Goal: Transaction & Acquisition: Purchase product/service

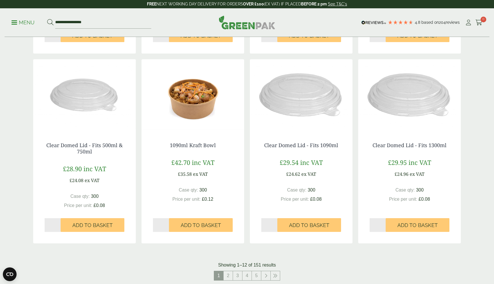
scroll to position [574, 0]
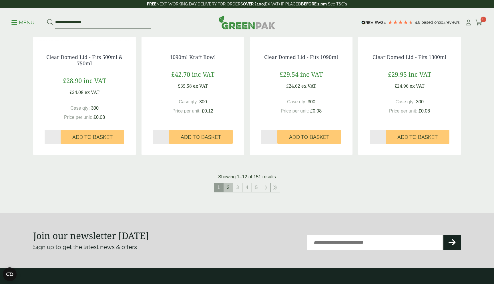
click at [231, 188] on link "2" at bounding box center [228, 187] width 9 height 9
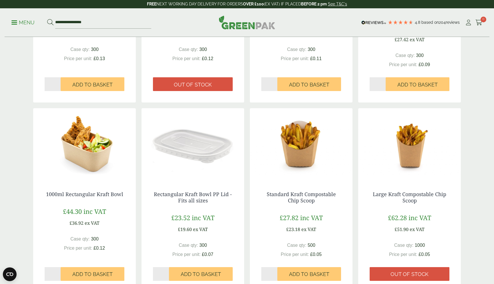
scroll to position [383, 0]
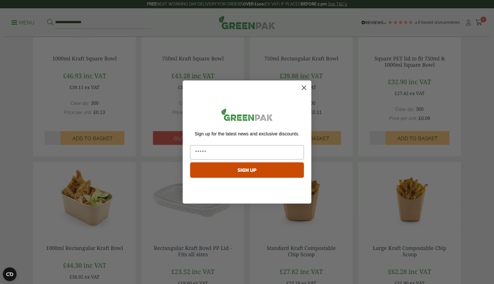
click at [303, 86] on icon "Close dialog" at bounding box center [304, 88] width 4 height 4
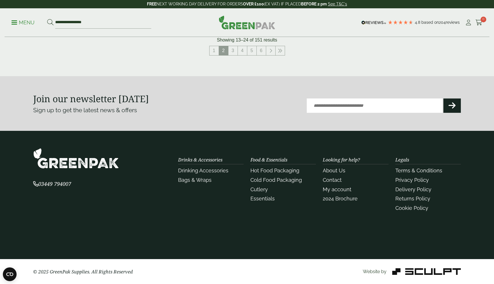
scroll to position [581, 0]
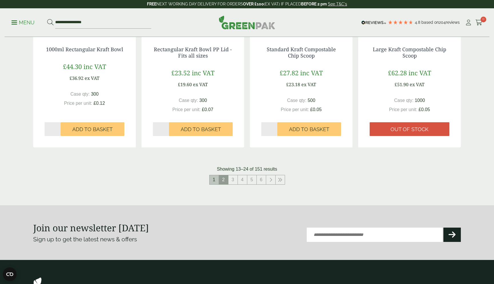
click at [212, 177] on link "1" at bounding box center [214, 179] width 9 height 9
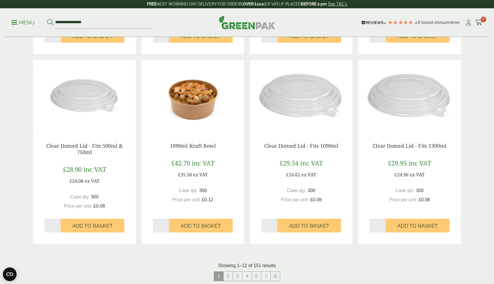
scroll to position [481, 0]
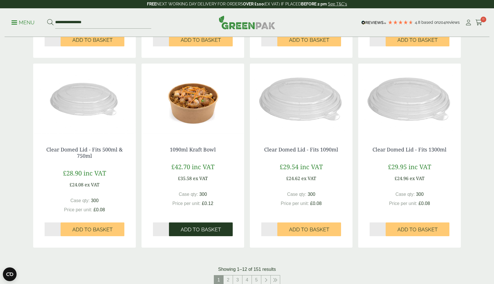
click at [209, 230] on span "Add to Basket" at bounding box center [201, 229] width 40 height 6
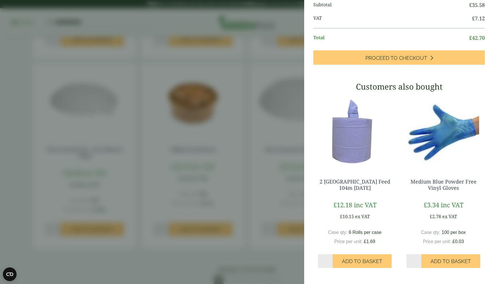
scroll to position [0, 0]
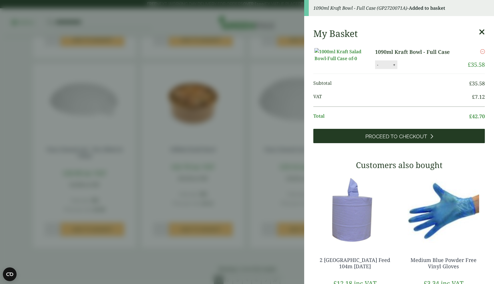
click at [403, 140] on span "Proceed to Checkout" at bounding box center [397, 136] width 62 height 6
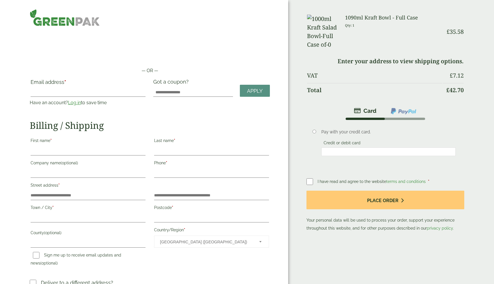
click at [218, 123] on h2 "Billing / Shipping" at bounding box center [150, 125] width 240 height 11
click at [119, 91] on input "Email address *" at bounding box center [88, 92] width 115 height 9
type input "**********"
type input "******"
type input "***"
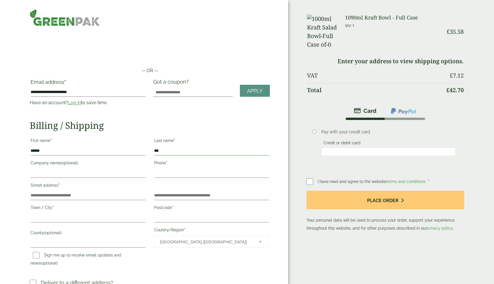
type input "*********"
type input "**********"
type input "******"
click at [93, 149] on input "******" at bounding box center [88, 150] width 115 height 9
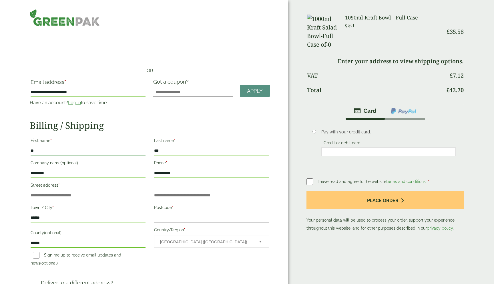
type input "*"
type input "***"
click at [169, 151] on input "***" at bounding box center [211, 150] width 115 height 9
click at [188, 126] on h2 "Billing / Shipping" at bounding box center [150, 125] width 240 height 11
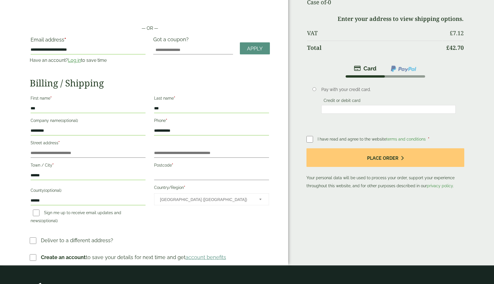
scroll to position [43, 0]
click at [185, 131] on input "**********" at bounding box center [211, 130] width 115 height 9
drag, startPoint x: 185, startPoint y: 131, endPoint x: 144, endPoint y: 131, distance: 40.9
click at [144, 131] on div "**********" at bounding box center [149, 160] width 247 height 134
click at [177, 135] on p "Phone *" at bounding box center [211, 125] width 117 height 21
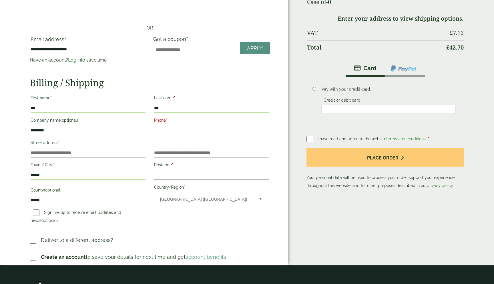
click at [178, 132] on input "Phone *" at bounding box center [211, 130] width 115 height 9
type input "**********"
type input "******"
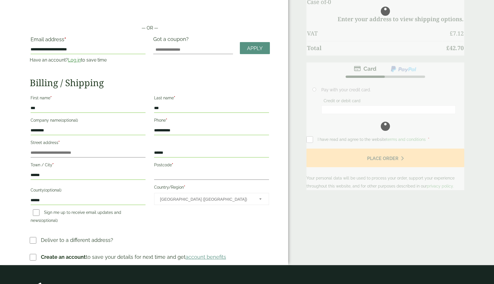
click at [176, 154] on input "******" at bounding box center [211, 152] width 115 height 9
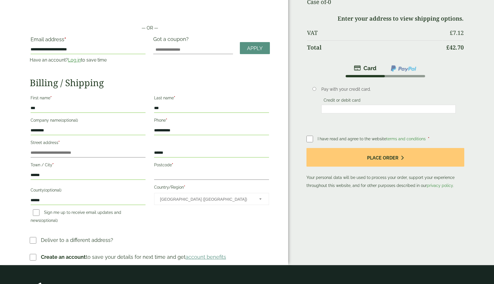
drag, startPoint x: 176, startPoint y: 154, endPoint x: 143, endPoint y: 154, distance: 32.6
click at [143, 154] on div "**********" at bounding box center [149, 160] width 247 height 134
click at [176, 153] on input "Flat, suite, unit, etc. (optional)" at bounding box center [211, 152] width 115 height 9
type input "******"
click at [104, 153] on input "Street address *" at bounding box center [88, 152] width 115 height 9
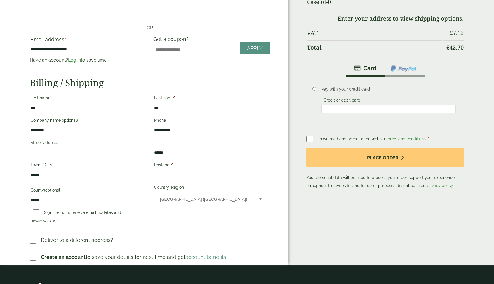
click at [68, 154] on input "Street address *" at bounding box center [88, 152] width 115 height 9
click at [169, 169] on label "Postcode *" at bounding box center [211, 166] width 115 height 10
click at [169, 171] on input "Postcode *" at bounding box center [211, 175] width 115 height 9
click at [167, 174] on input "Postcode *" at bounding box center [211, 175] width 115 height 9
click at [126, 125] on label "Company name (optional)" at bounding box center [88, 121] width 115 height 10
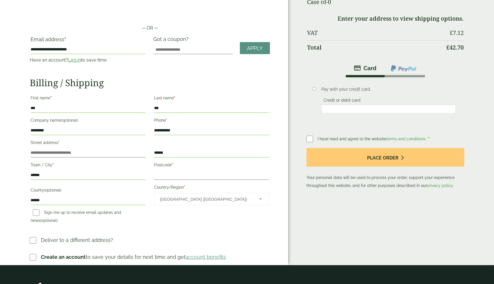
click at [126, 126] on input "*********" at bounding box center [88, 130] width 115 height 9
click at [171, 106] on input "***" at bounding box center [211, 108] width 115 height 9
click at [108, 110] on input "***" at bounding box center [88, 108] width 115 height 9
click at [145, 145] on label "Street address *" at bounding box center [88, 144] width 115 height 10
click at [145, 148] on input "Street address *" at bounding box center [88, 152] width 115 height 9
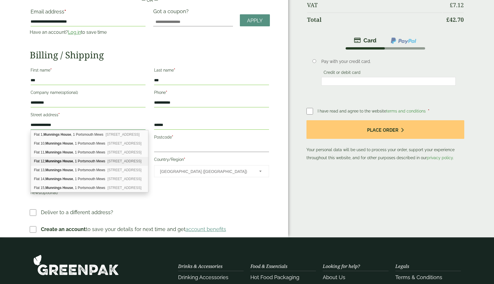
scroll to position [68, 0]
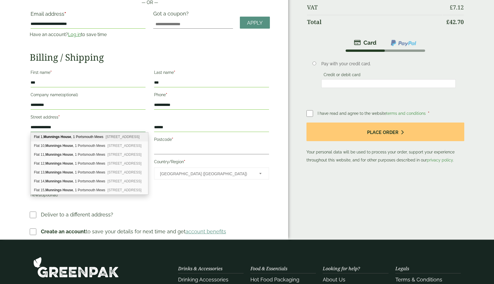
click at [48, 128] on input "**********" at bounding box center [88, 127] width 115 height 9
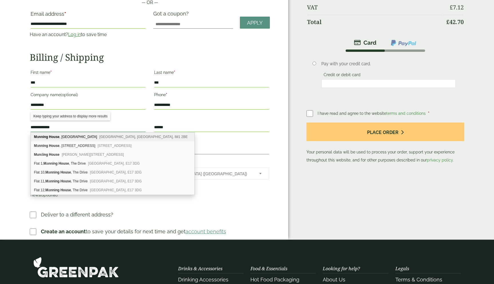
click at [72, 127] on input "**********" at bounding box center [88, 127] width 115 height 9
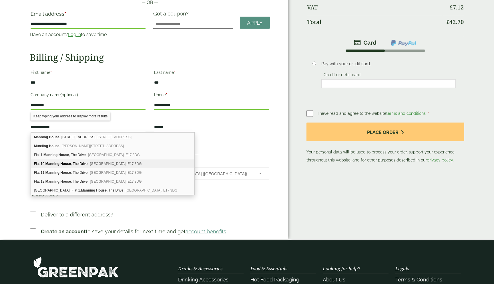
scroll to position [0, 0]
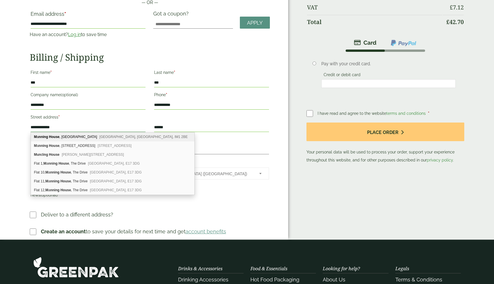
click at [45, 128] on input "**********" at bounding box center [88, 127] width 115 height 9
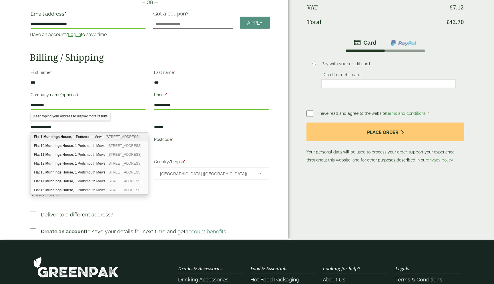
click at [72, 128] on input "**********" at bounding box center [88, 127] width 115 height 9
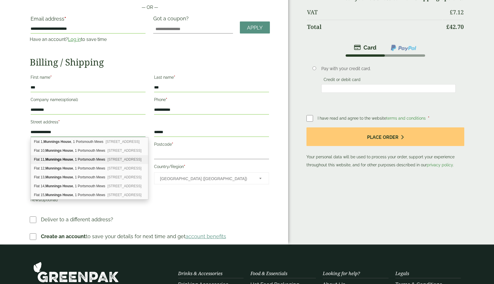
scroll to position [65, 0]
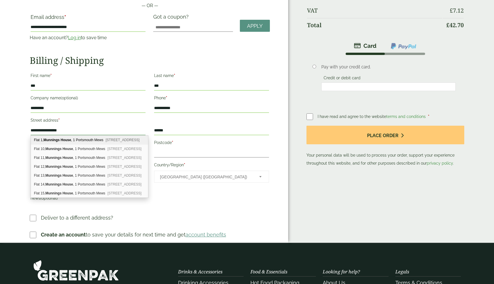
drag, startPoint x: 65, startPoint y: 130, endPoint x: 60, endPoint y: 130, distance: 4.9
click at [60, 130] on input "**********" at bounding box center [88, 130] width 115 height 9
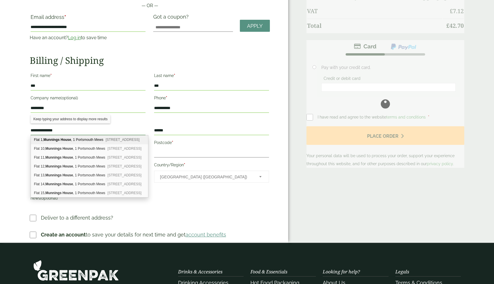
click at [31, 130] on input "**********" at bounding box center [88, 130] width 115 height 9
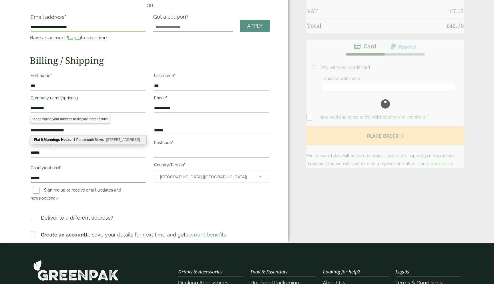
click at [53, 140] on b "Munnings House" at bounding box center [58, 140] width 28 height 4
type input "**********"
type input "*******"
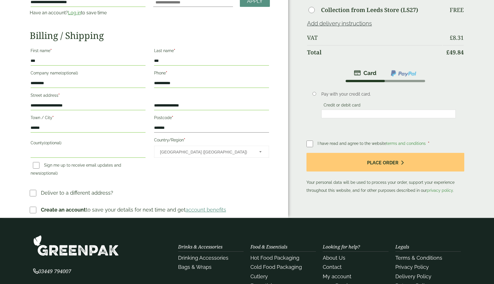
scroll to position [91, 0]
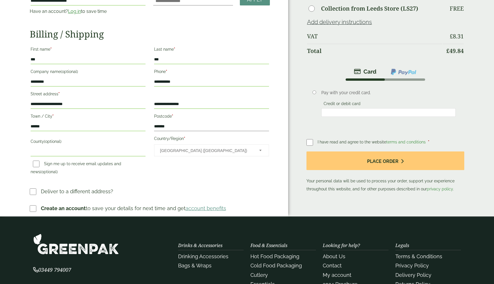
click at [114, 151] on input "County (optional)" at bounding box center [88, 151] width 115 height 9
click at [169, 160] on div "**********" at bounding box center [149, 111] width 247 height 134
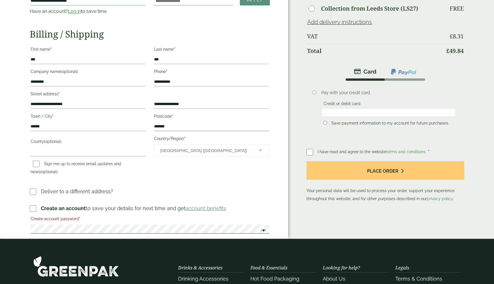
click at [56, 224] on label "Create account password *" at bounding box center [150, 220] width 239 height 10
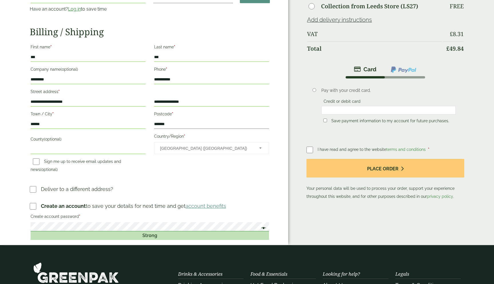
scroll to position [96, 0]
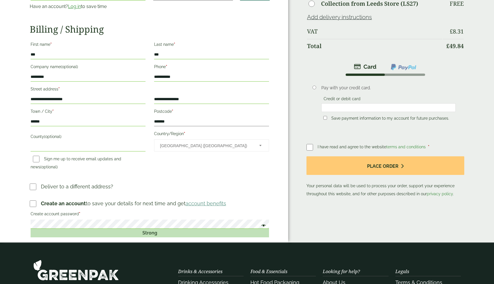
click at [265, 225] on span at bounding box center [262, 226] width 7 height 7
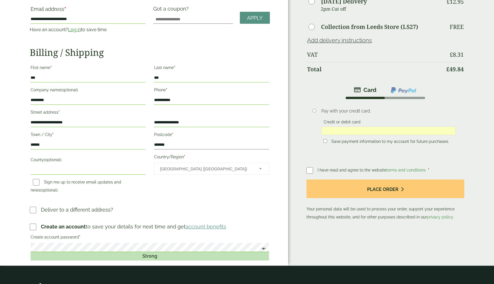
scroll to position [73, 0]
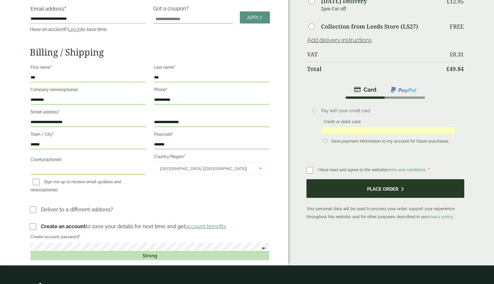
click at [332, 187] on button "Place order" at bounding box center [386, 188] width 158 height 19
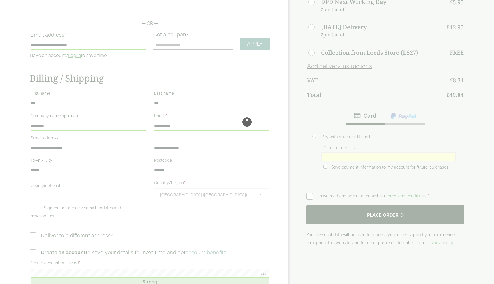
scroll to position [0, 0]
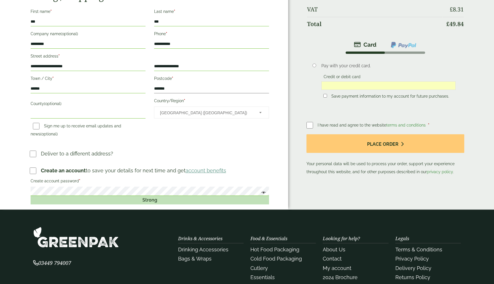
scroll to position [114, 0]
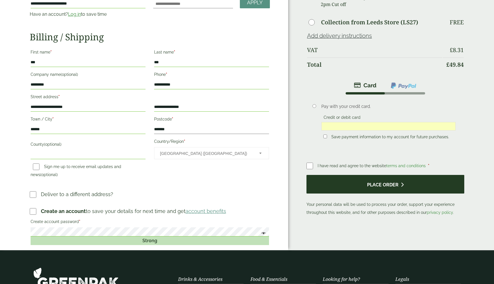
click at [343, 175] on button "Place order" at bounding box center [386, 184] width 158 height 19
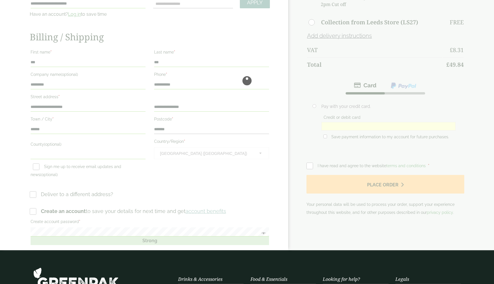
scroll to position [0, 0]
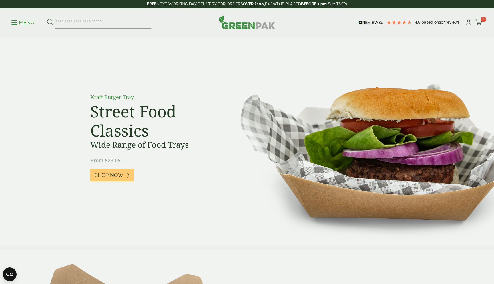
click at [25, 20] on p "Menu" at bounding box center [22, 22] width 23 height 7
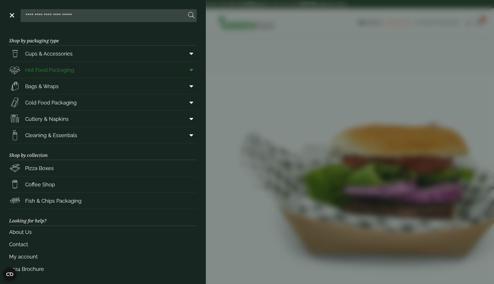
click at [48, 68] on span "Hot Food Packaging" at bounding box center [49, 70] width 49 height 8
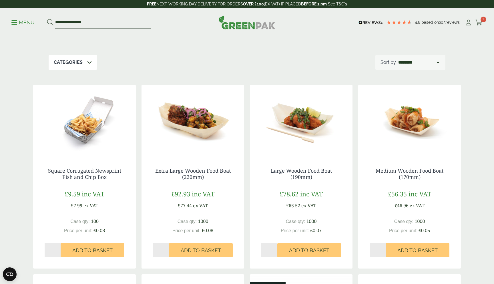
scroll to position [76, 0]
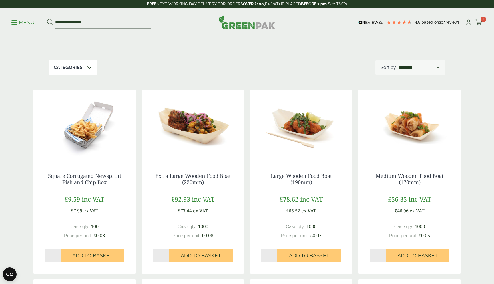
click at [79, 63] on div "Categories" at bounding box center [73, 67] width 48 height 15
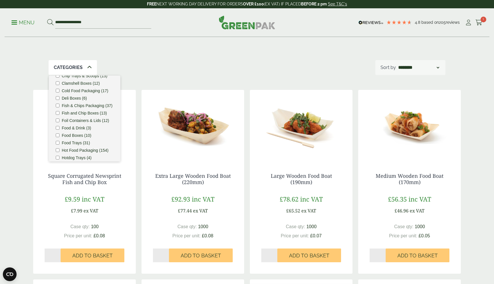
scroll to position [98, 0]
click at [170, 60] on div "Hot Food Packaging Our extensive range of recyclable food packaging offers a gr…" at bounding box center [247, 10] width 397 height 99
click at [91, 66] on icon at bounding box center [89, 67] width 5 height 5
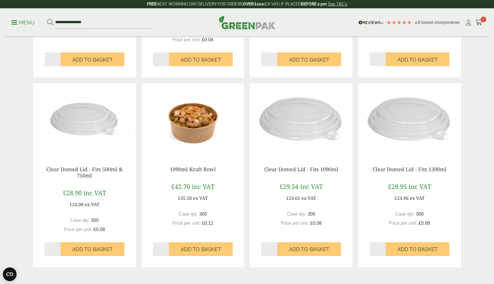
scroll to position [492, 0]
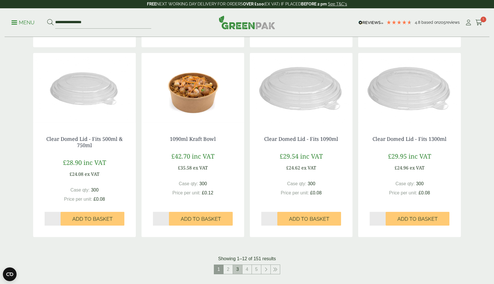
click at [240, 270] on link "3" at bounding box center [237, 269] width 9 height 9
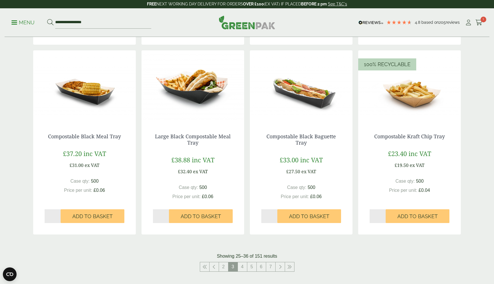
scroll to position [498, 0]
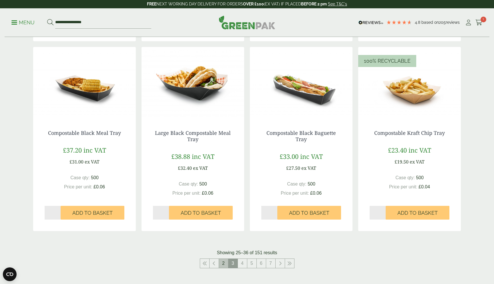
click at [225, 263] on link "2" at bounding box center [223, 263] width 9 height 9
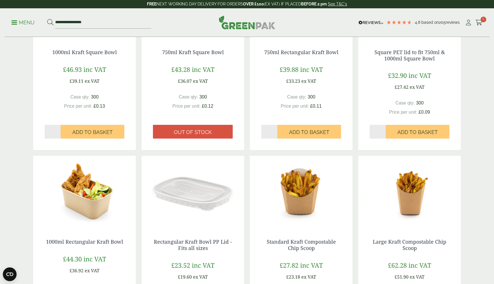
scroll to position [515, 0]
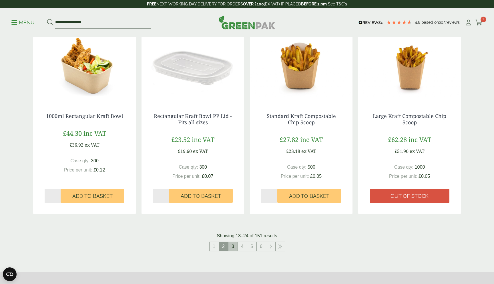
click at [234, 246] on link "3" at bounding box center [233, 246] width 9 height 9
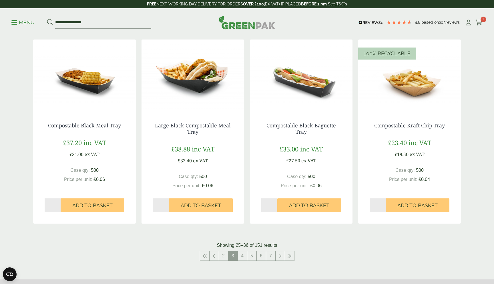
scroll to position [497, 0]
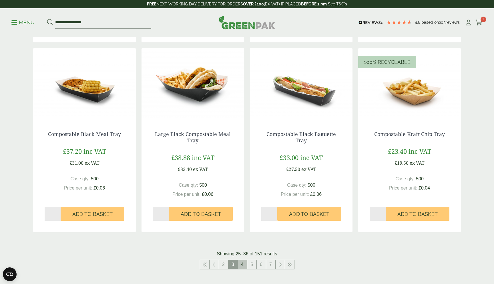
click at [242, 263] on link "4" at bounding box center [242, 264] width 9 height 9
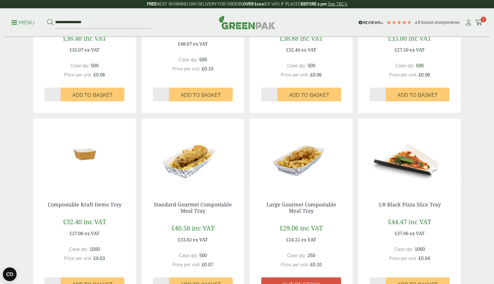
scroll to position [505, 0]
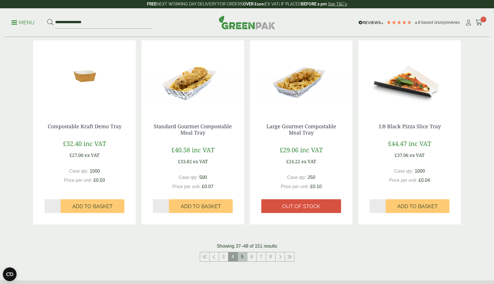
click at [243, 256] on link "5" at bounding box center [242, 256] width 9 height 9
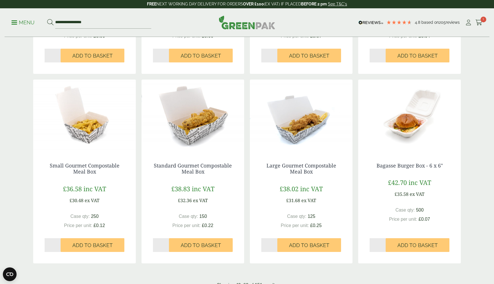
scroll to position [543, 0]
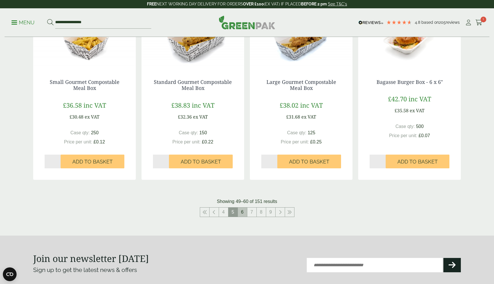
click at [242, 213] on link "6" at bounding box center [242, 211] width 9 height 9
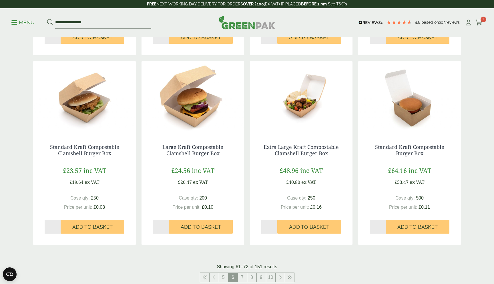
scroll to position [502, 0]
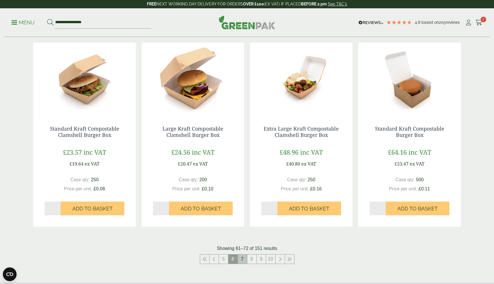
click at [245, 258] on link "7" at bounding box center [242, 258] width 9 height 9
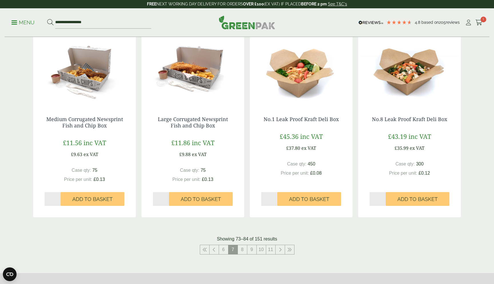
scroll to position [527, 0]
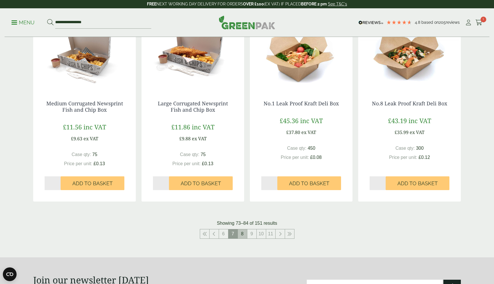
click at [242, 233] on link "8" at bounding box center [242, 233] width 9 height 9
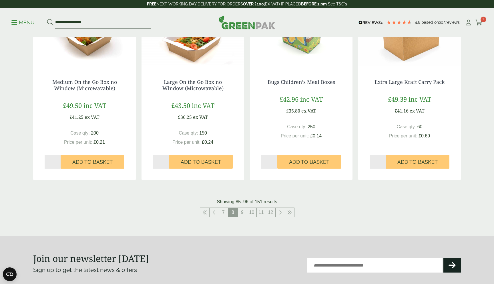
scroll to position [556, 0]
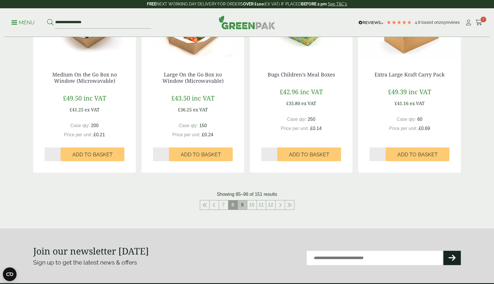
click at [243, 206] on link "9" at bounding box center [242, 204] width 9 height 9
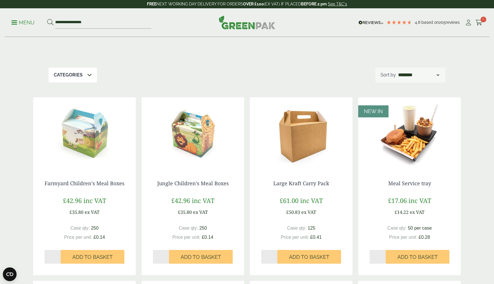
scroll to position [66, 0]
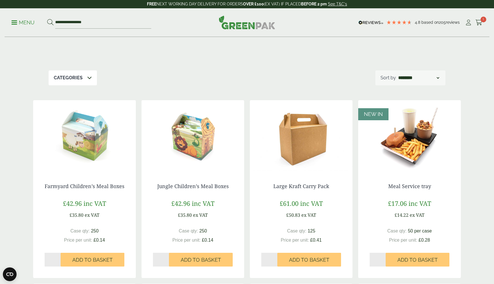
click at [410, 75] on select "**********" at bounding box center [418, 77] width 43 height 7
click at [397, 74] on select "**********" at bounding box center [418, 77] width 43 height 7
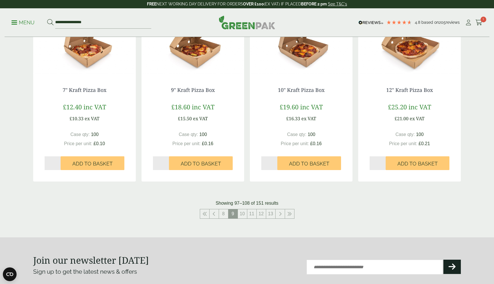
scroll to position [539, 0]
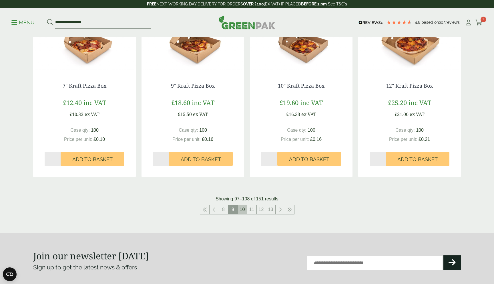
click at [239, 213] on link "10" at bounding box center [242, 209] width 9 height 9
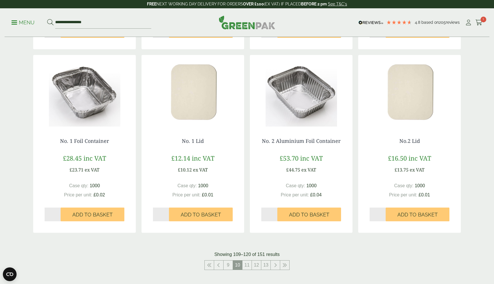
scroll to position [489, 0]
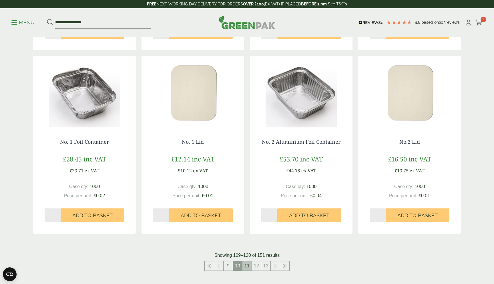
click at [246, 266] on link "11" at bounding box center [247, 265] width 9 height 9
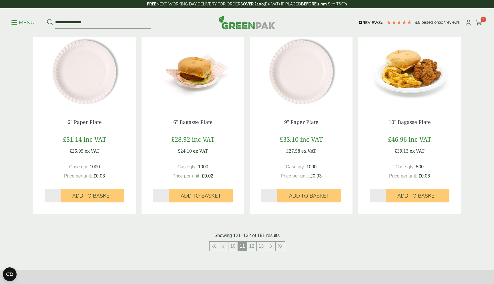
scroll to position [558, 0]
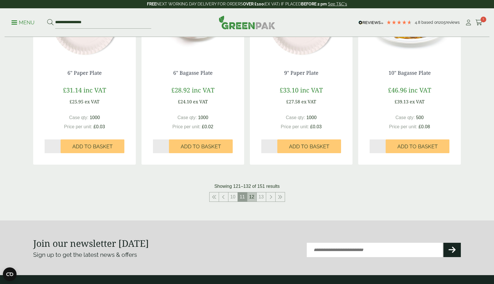
click at [252, 196] on link "12" at bounding box center [252, 196] width 9 height 9
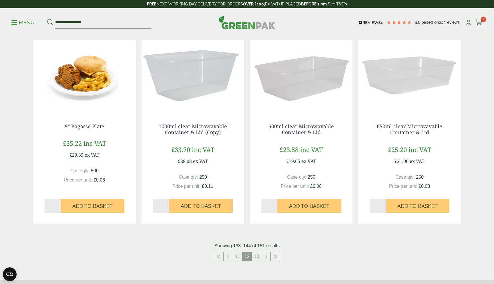
scroll to position [536, 0]
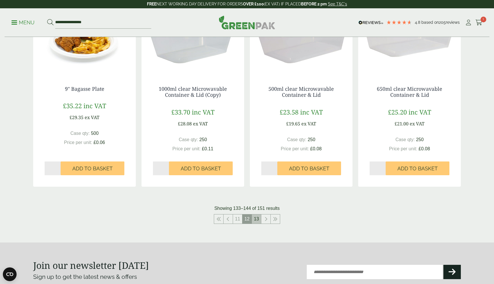
click at [255, 220] on link "13" at bounding box center [256, 218] width 9 height 9
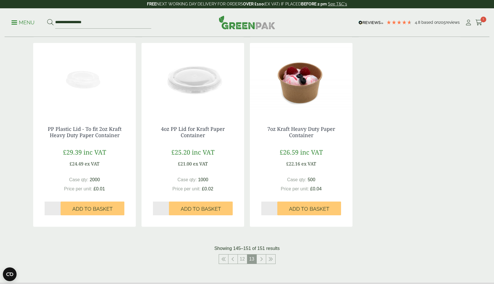
scroll to position [371, 0]
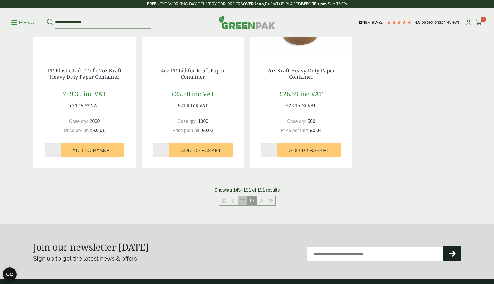
click at [244, 200] on link "12" at bounding box center [242, 200] width 9 height 9
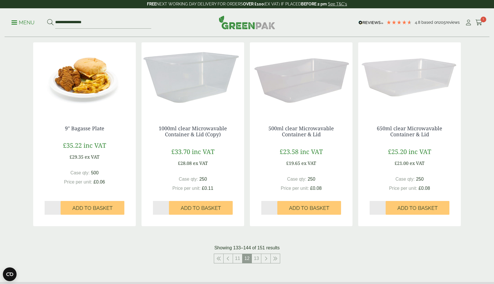
scroll to position [528, 0]
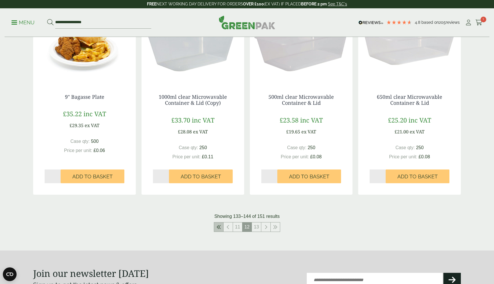
click at [219, 229] on icon at bounding box center [219, 227] width 5 height 5
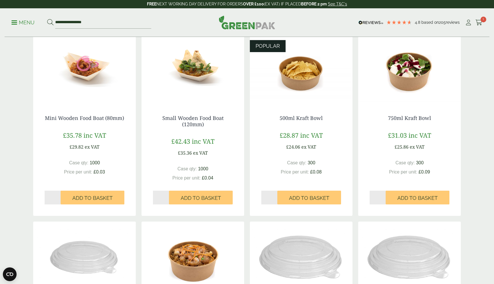
scroll to position [513, 0]
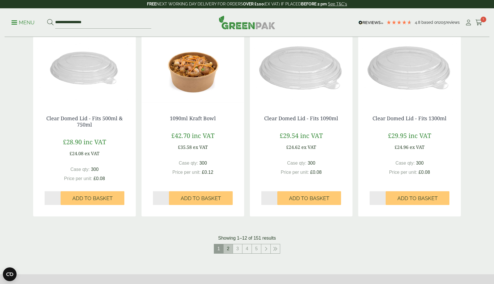
click at [225, 246] on link "2" at bounding box center [228, 248] width 9 height 9
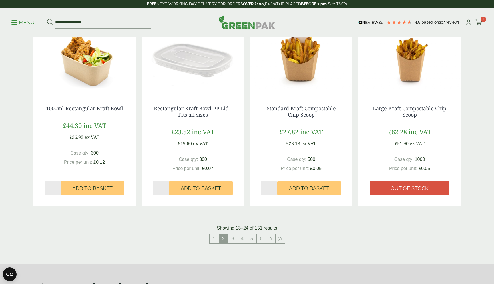
scroll to position [549, 0]
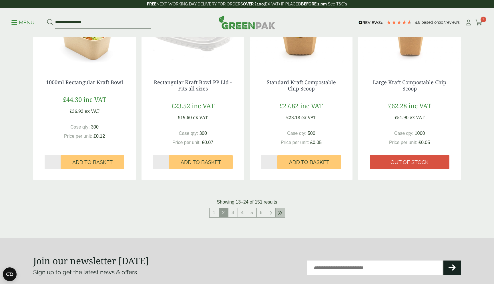
click at [279, 212] on icon at bounding box center [280, 212] width 5 height 5
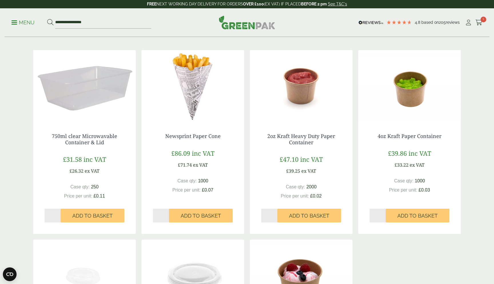
scroll to position [300, 0]
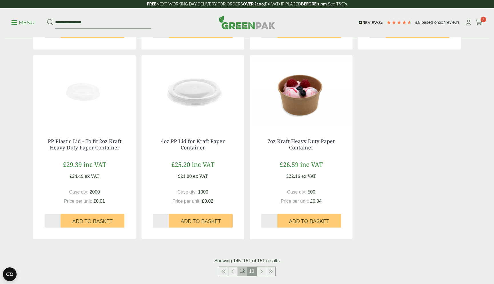
click at [242, 271] on link "12" at bounding box center [242, 271] width 9 height 9
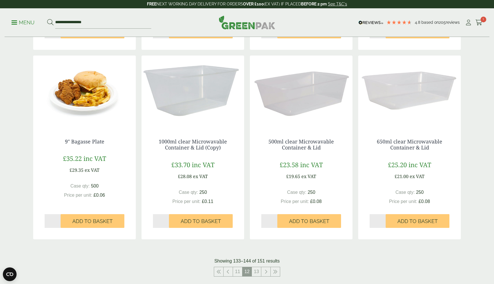
scroll to position [502, 0]
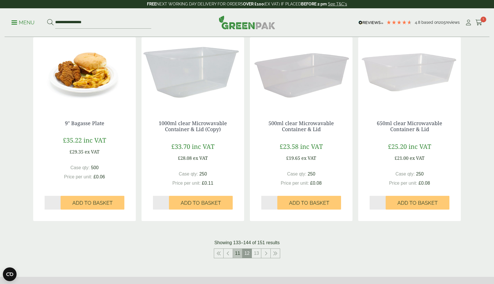
click at [240, 255] on link "11" at bounding box center [237, 253] width 9 height 9
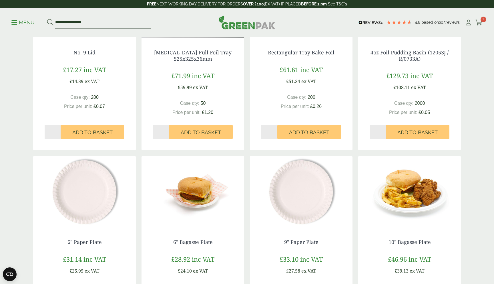
scroll to position [505, 0]
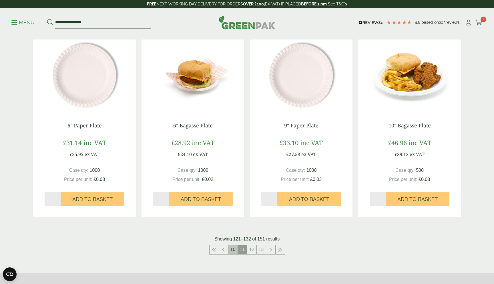
click at [232, 249] on link "10" at bounding box center [233, 249] width 9 height 9
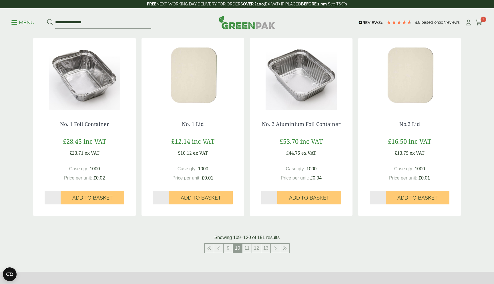
scroll to position [507, 0]
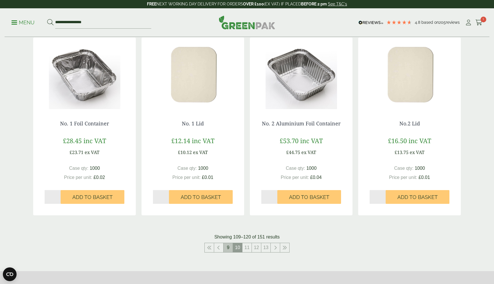
click at [228, 246] on link "9" at bounding box center [228, 247] width 9 height 9
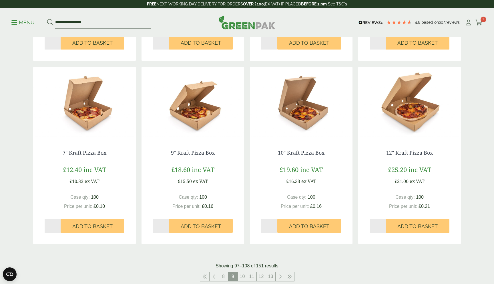
scroll to position [596, 0]
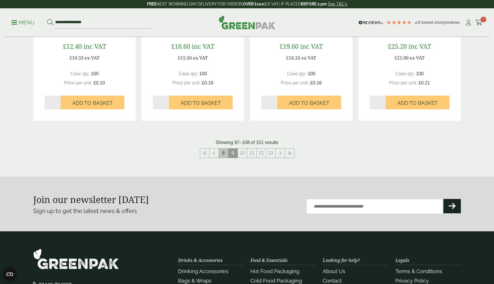
click at [225, 152] on link "8" at bounding box center [223, 153] width 9 height 9
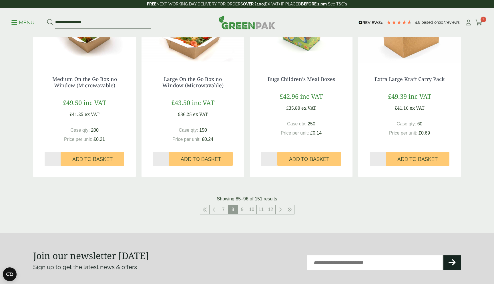
scroll to position [572, 0]
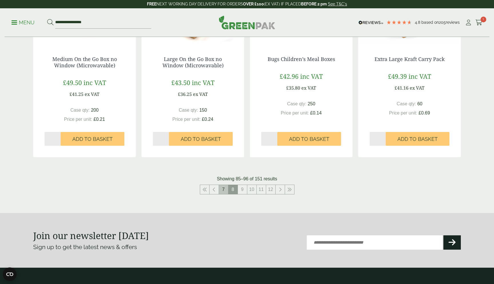
click at [226, 189] on link "7" at bounding box center [223, 189] width 9 height 9
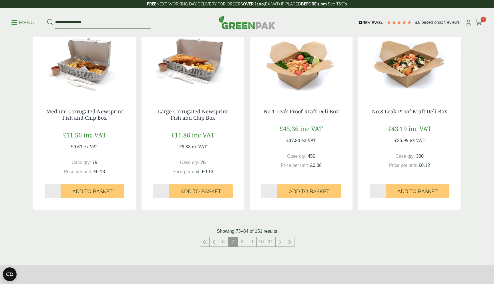
scroll to position [521, 0]
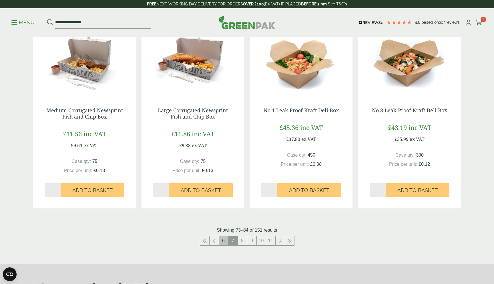
click at [223, 241] on link "6" at bounding box center [223, 240] width 9 height 9
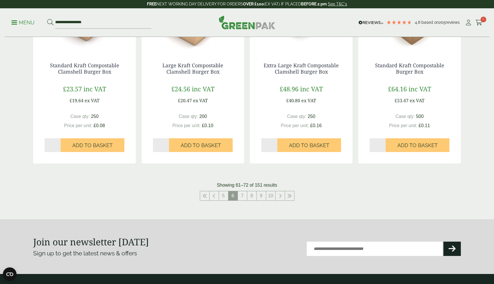
scroll to position [584, 0]
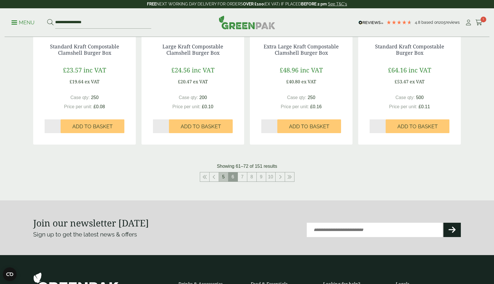
click at [226, 174] on link "5" at bounding box center [223, 176] width 9 height 9
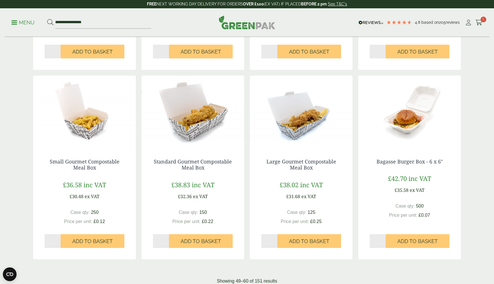
scroll to position [501, 0]
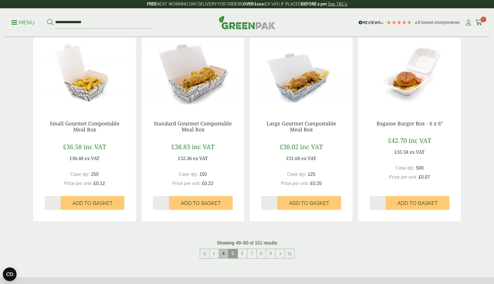
click at [223, 252] on link "4" at bounding box center [223, 253] width 9 height 9
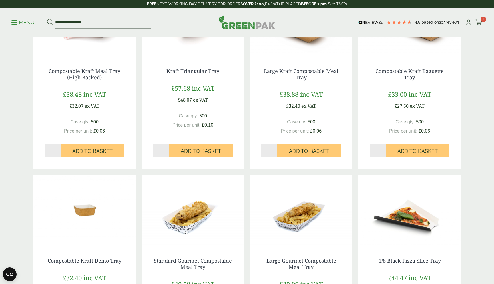
scroll to position [502, 0]
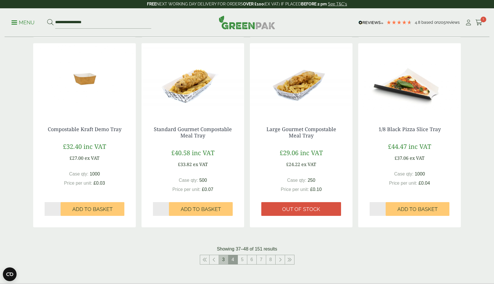
click at [224, 261] on link "3" at bounding box center [223, 259] width 9 height 9
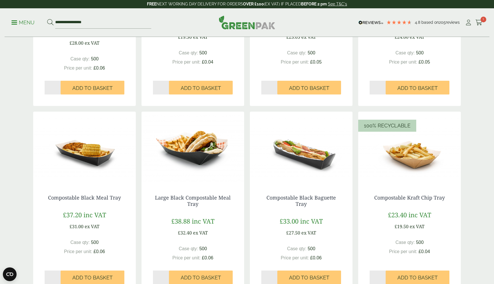
scroll to position [556, 0]
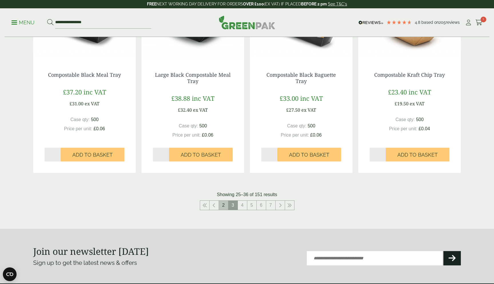
click at [222, 205] on link "2" at bounding box center [223, 205] width 9 height 9
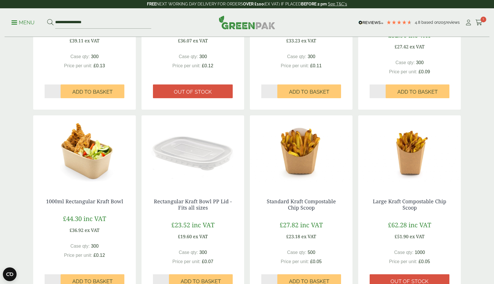
scroll to position [586, 0]
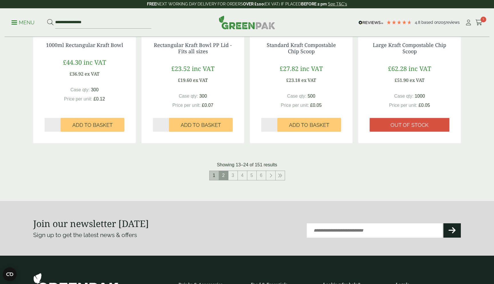
click at [217, 175] on link "1" at bounding box center [214, 175] width 9 height 9
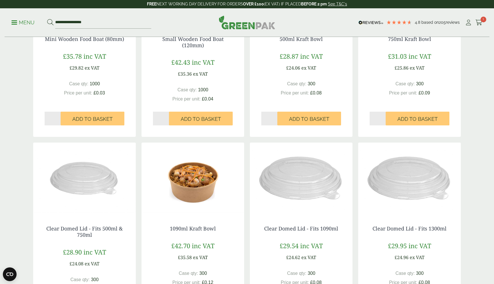
scroll to position [406, 0]
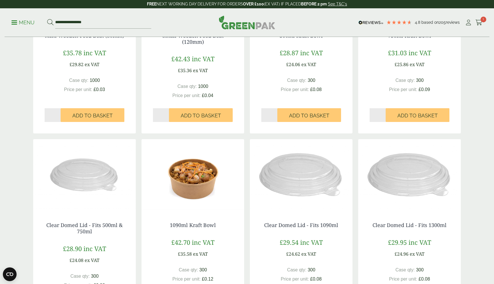
click at [209, 169] on img at bounding box center [193, 175] width 103 height 72
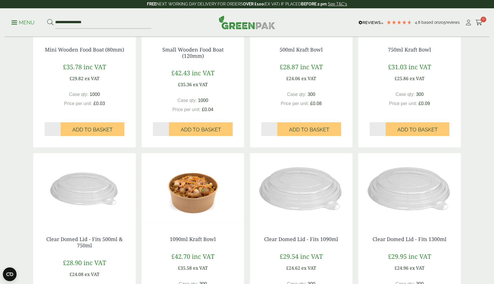
scroll to position [480, 0]
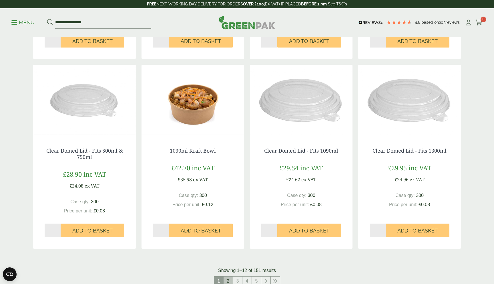
click at [229, 280] on link "2" at bounding box center [228, 280] width 9 height 9
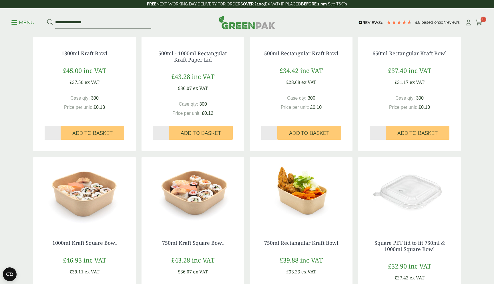
scroll to position [148, 0]
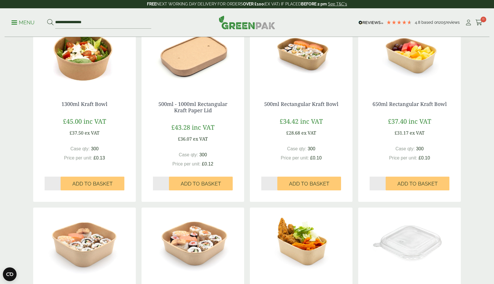
click at [97, 64] on img at bounding box center [84, 54] width 103 height 72
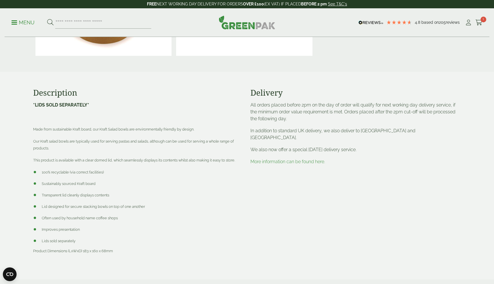
scroll to position [189, 0]
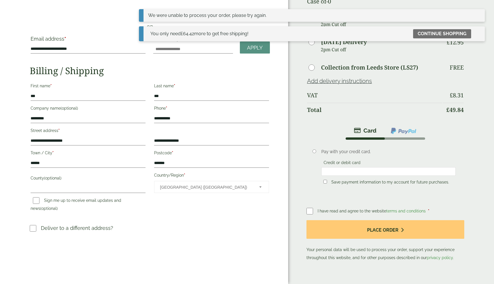
scroll to position [46, 0]
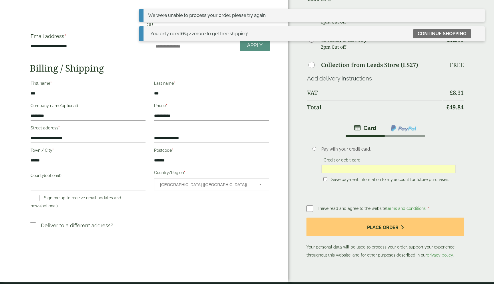
click at [359, 206] on span "I have read and agree to the website terms and conditions" at bounding box center [372, 208] width 109 height 5
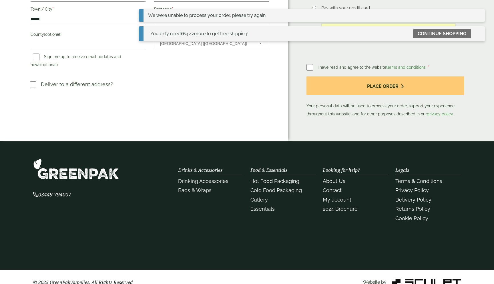
scroll to position [32, 0]
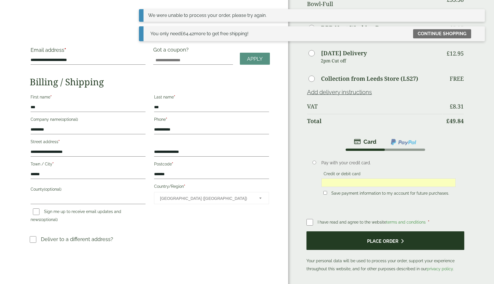
click at [357, 231] on button "Place order" at bounding box center [386, 240] width 158 height 19
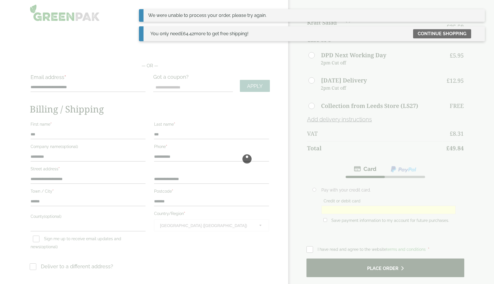
scroll to position [0, 0]
